Goal: Task Accomplishment & Management: Complete application form

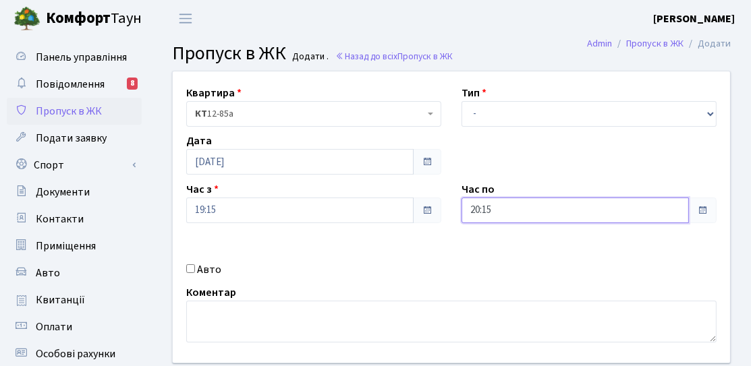
click at [499, 216] on input "20:15" at bounding box center [575, 211] width 227 height 26
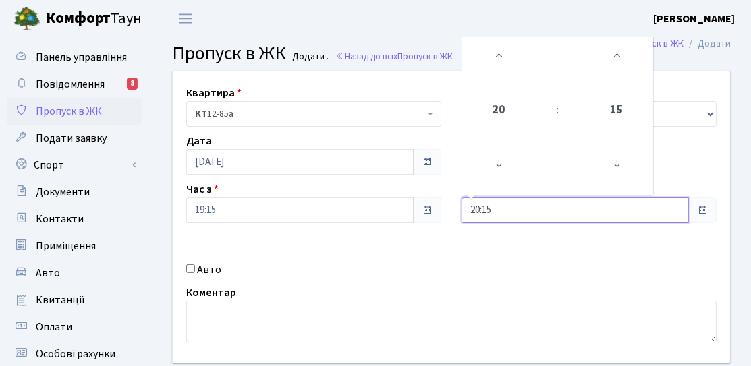
click at [493, 76] on icon at bounding box center [498, 57] width 36 height 36
click at [503, 46] on icon at bounding box center [498, 57] width 36 height 36
click at [495, 186] on link at bounding box center [499, 163] width 40 height 49
click at [497, 169] on icon at bounding box center [498, 163] width 36 height 36
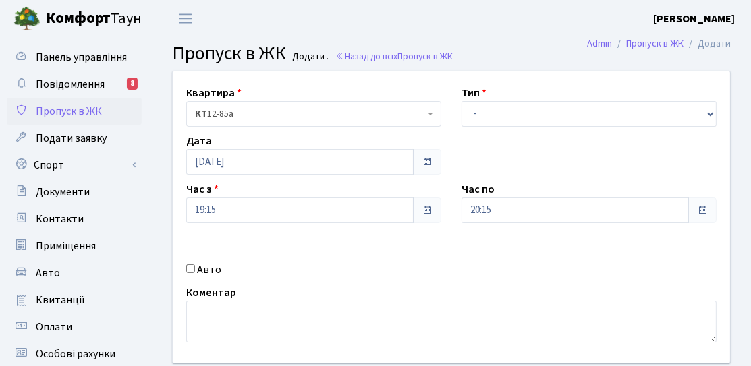
click at [444, 192] on div "Час з 19:15" at bounding box center [313, 203] width 275 height 42
click at [499, 139] on div "Квартира <b>КТ</b>&nbsp;&nbsp;&nbsp;&nbsp;12-85а КТ 12-85а Тип - Доставка Таксі…" at bounding box center [452, 218] width 578 height 292
click at [476, 214] on input "20:15" at bounding box center [575, 211] width 227 height 26
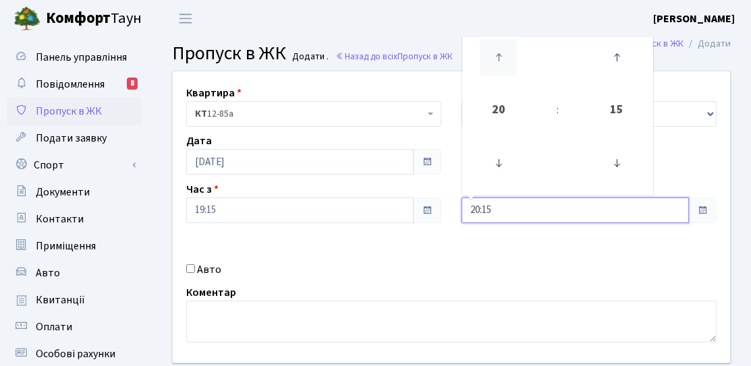
click at [494, 65] on icon at bounding box center [498, 57] width 36 height 36
type input "21:15"
click at [442, 172] on div "Дата 07.10.2025" at bounding box center [313, 154] width 275 height 42
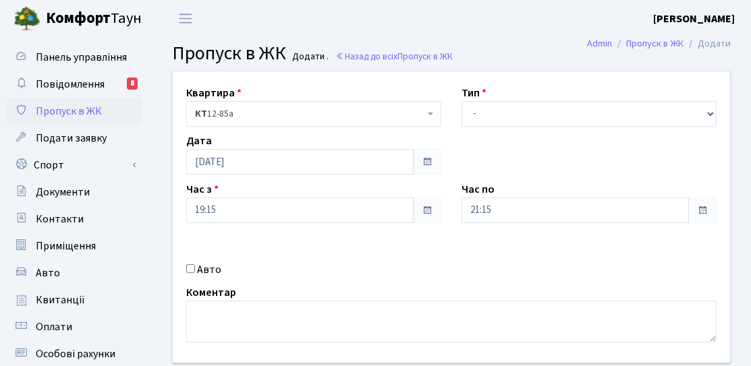
click at [474, 133] on div "Квартира <b>КТ</b>&nbsp;&nbsp;&nbsp;&nbsp;12-85а КТ 12-85а Тип - Доставка Таксі…" at bounding box center [452, 218] width 578 height 292
drag, startPoint x: 486, startPoint y: 115, endPoint x: 485, endPoint y: 125, distance: 10.1
click at [486, 115] on select "- Доставка Таксі Гості Сервіс" at bounding box center [589, 114] width 255 height 26
select select "3"
click at [462, 101] on select "- Доставка Таксі Гості Сервіс" at bounding box center [589, 114] width 255 height 26
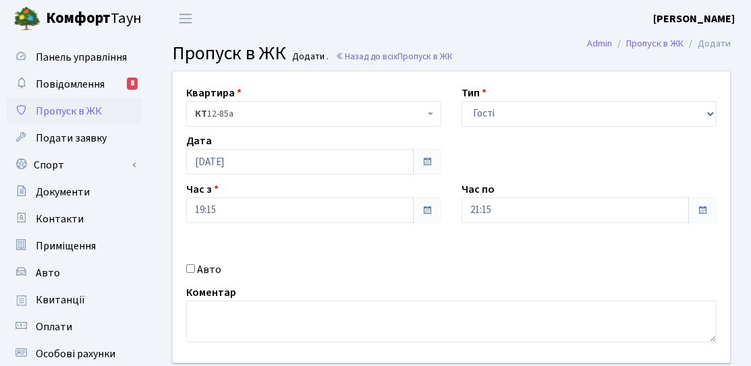
click at [179, 263] on div "Авто" at bounding box center [313, 270] width 275 height 16
click at [202, 267] on label "Авто" at bounding box center [209, 270] width 24 height 16
click at [195, 267] on input "Авто" at bounding box center [190, 269] width 9 height 9
checkbox input "true"
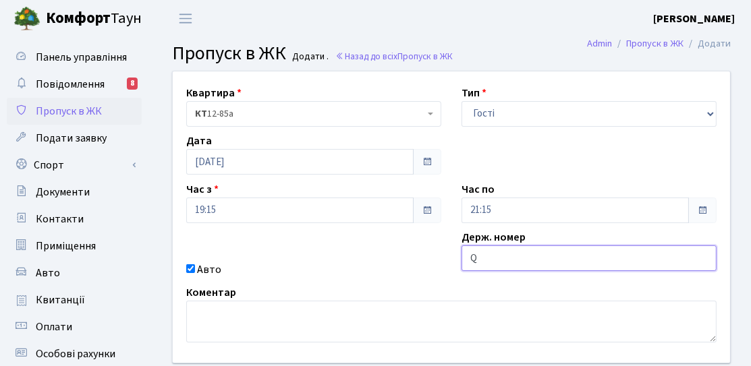
type input "QUATTRO"
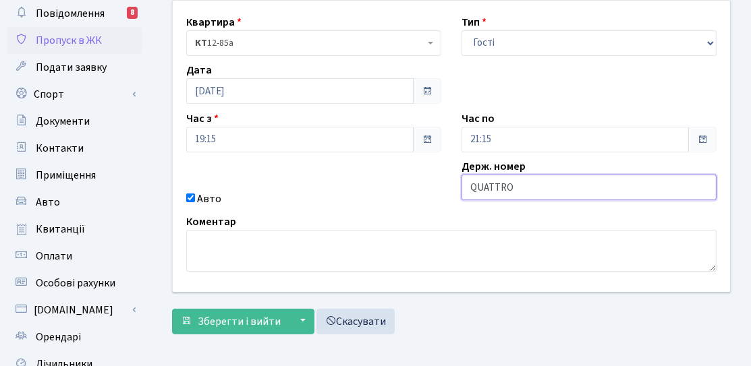
scroll to position [135, 0]
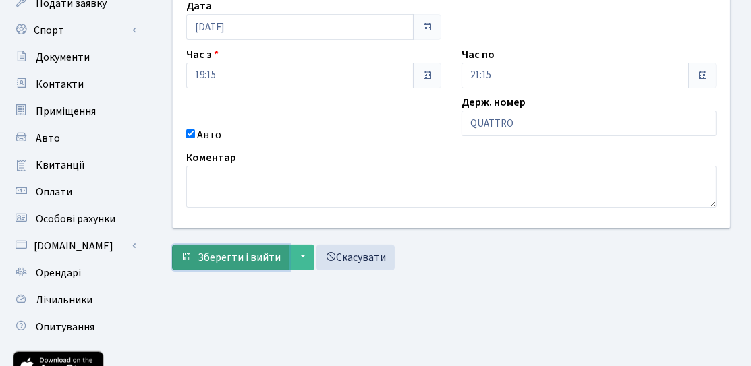
click at [273, 262] on span "Зберегти і вийти" at bounding box center [239, 257] width 83 height 15
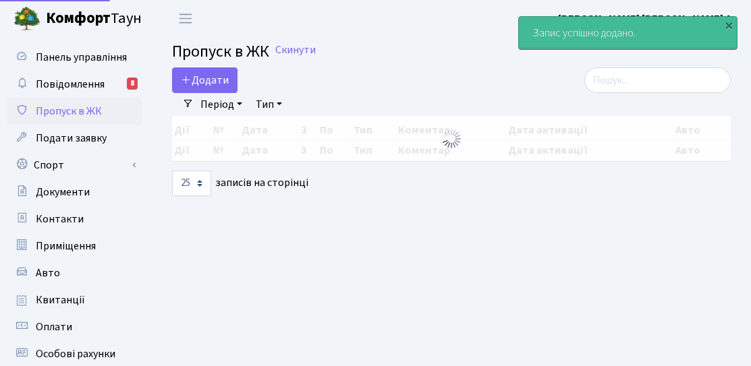
select select "25"
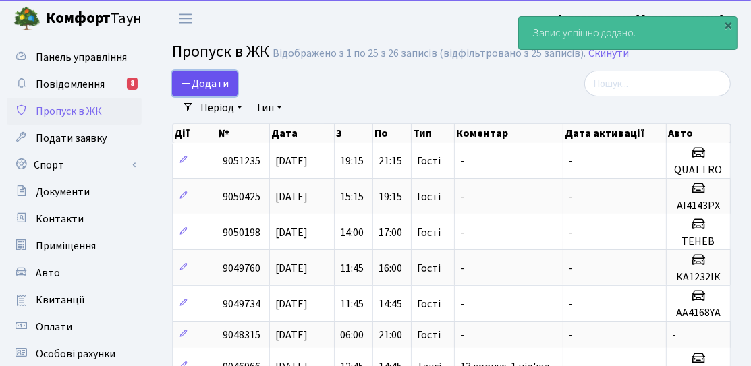
click at [180, 73] on link "Додати" at bounding box center [204, 84] width 65 height 26
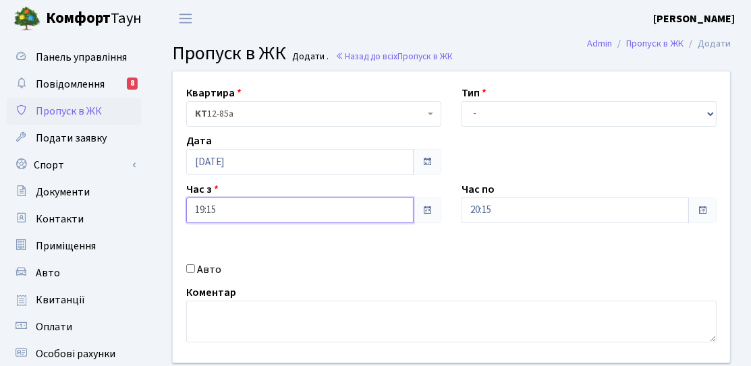
click at [240, 198] on input "19:15" at bounding box center [299, 211] width 227 height 26
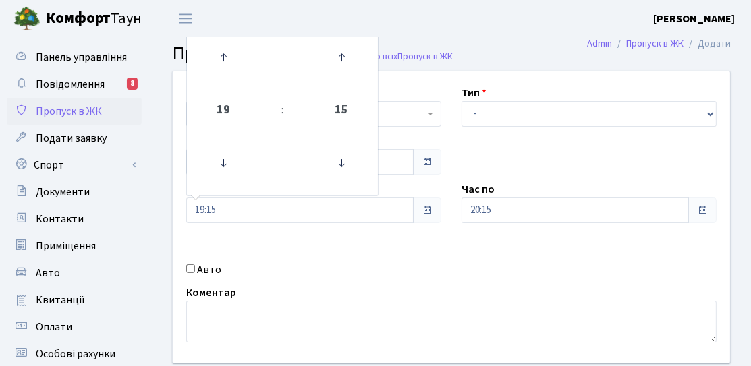
click at [436, 157] on span at bounding box center [427, 162] width 28 height 26
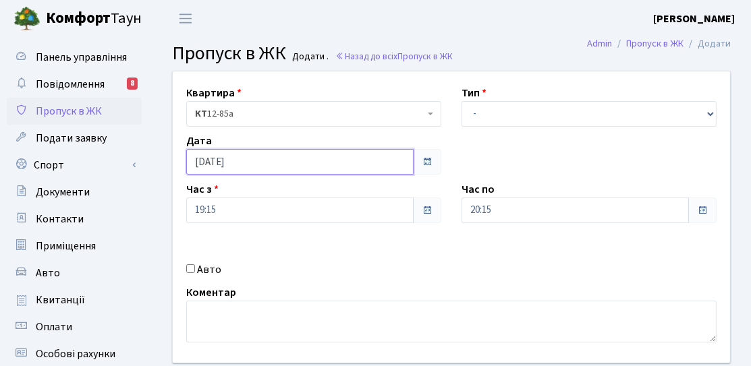
click at [289, 162] on input "[DATE]" at bounding box center [299, 162] width 227 height 26
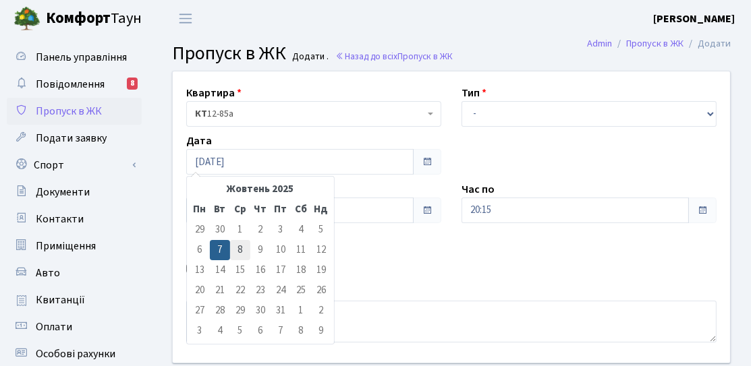
click at [235, 254] on td "8" at bounding box center [240, 250] width 20 height 20
type input "[DATE]"
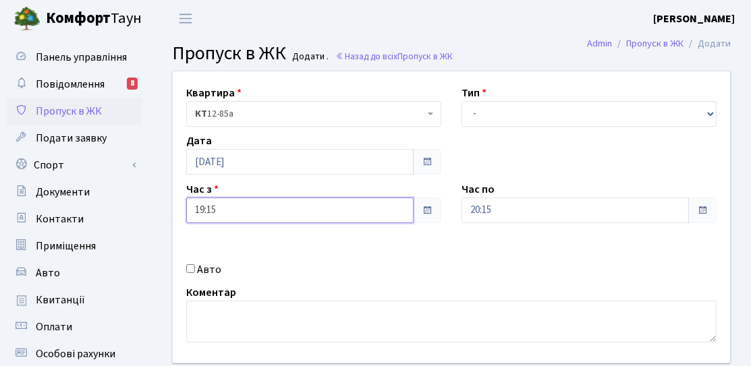
click at [240, 213] on input "19:15" at bounding box center [299, 211] width 227 height 26
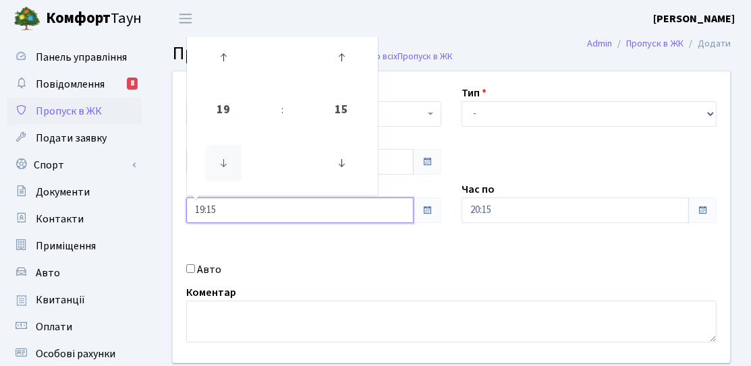
click at [221, 162] on icon at bounding box center [223, 163] width 36 height 36
click at [224, 164] on icon at bounding box center [223, 163] width 36 height 36
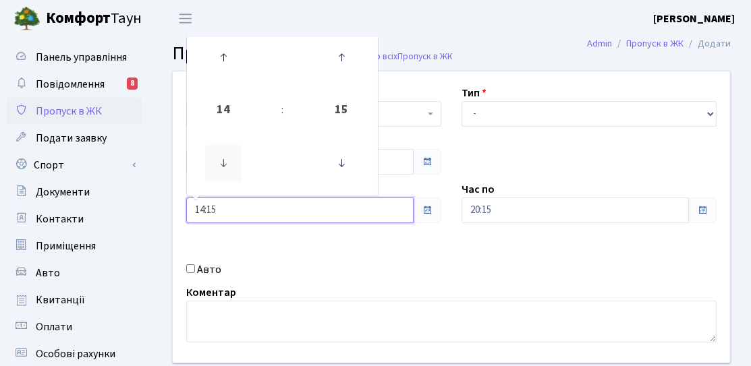
click at [224, 164] on icon at bounding box center [223, 163] width 36 height 36
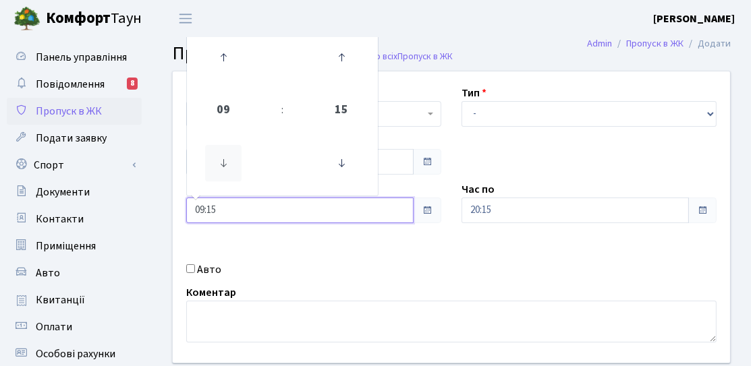
click at [224, 164] on icon at bounding box center [223, 163] width 36 height 36
click at [337, 167] on icon at bounding box center [341, 163] width 36 height 36
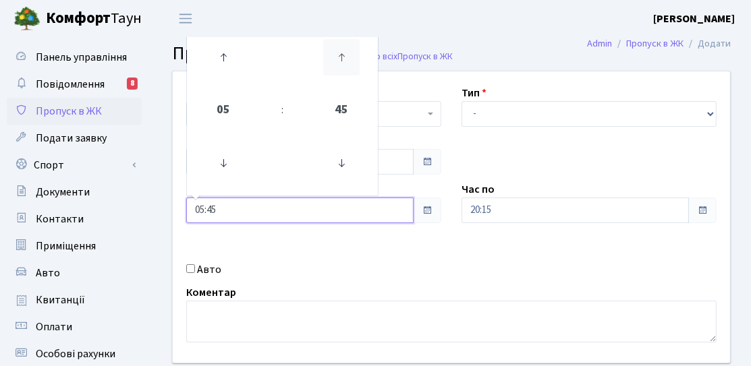
click at [342, 70] on icon at bounding box center [341, 57] width 36 height 36
type input "06:00"
click at [473, 196] on label "Час по" at bounding box center [478, 190] width 33 height 16
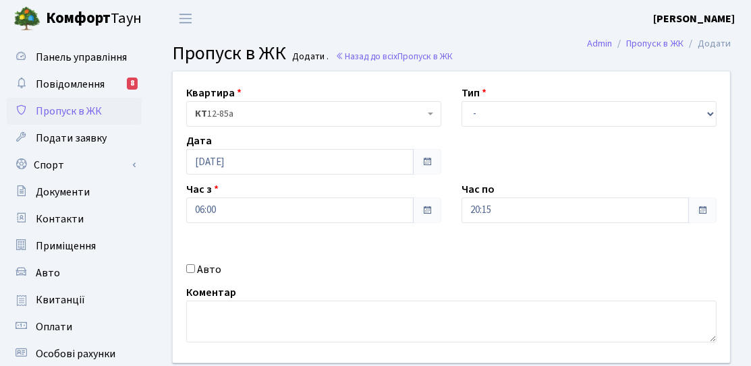
click at [514, 186] on div "Час по 20:15" at bounding box center [588, 203] width 275 height 42
click at [514, 198] on input "20:15" at bounding box center [575, 211] width 227 height 26
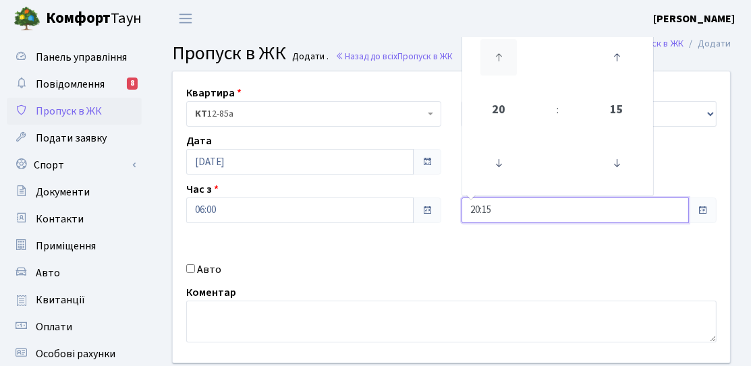
click at [493, 63] on icon at bounding box center [498, 57] width 36 height 36
click at [624, 153] on icon at bounding box center [617, 163] width 36 height 36
type input "21:00"
drag, startPoint x: 431, startPoint y: 239, endPoint x: 460, endPoint y: 151, distance: 92.4
click at [431, 238] on div "Квартира <b>КТ</b>&nbsp;&nbsp;&nbsp;&nbsp;12-85а КТ 12-85а Тип - Доставка Таксі…" at bounding box center [452, 218] width 578 height 292
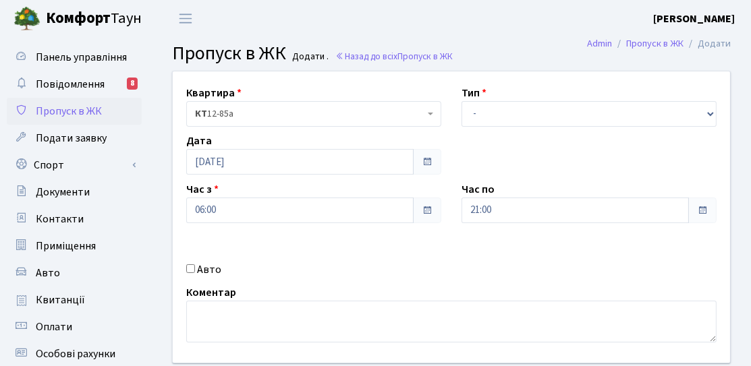
click at [466, 130] on div "Квартира <b>КТ</b>&nbsp;&nbsp;&nbsp;&nbsp;12-85а КТ 12-85а Тип - Доставка Таксі…" at bounding box center [452, 218] width 578 height 292
click at [483, 115] on select "- Доставка Таксі Гості Сервіс" at bounding box center [589, 114] width 255 height 26
select select "3"
click at [462, 101] on select "- Доставка Таксі Гості Сервіс" at bounding box center [589, 114] width 255 height 26
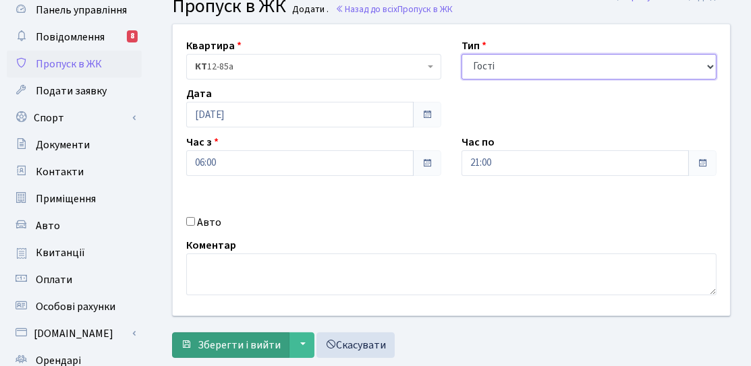
scroll to position [67, 0]
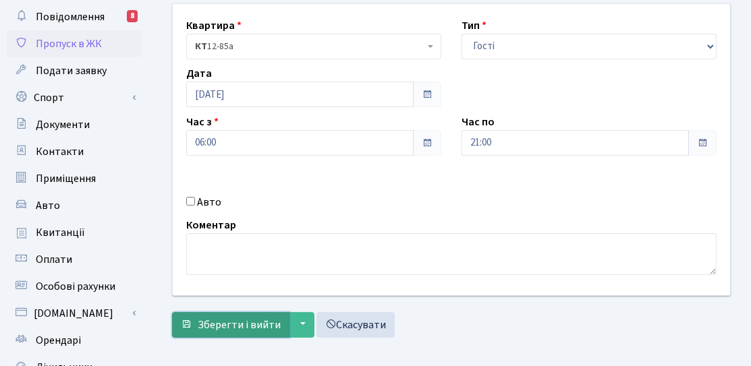
click at [207, 327] on span "Зберегти і вийти" at bounding box center [239, 325] width 83 height 15
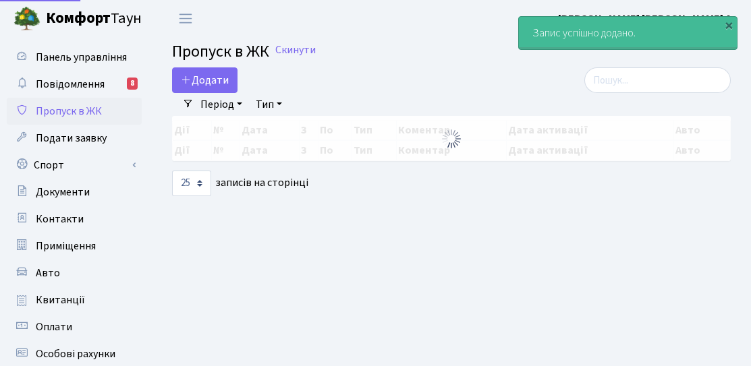
select select "25"
